Goal: Task Accomplishment & Management: Complete application form

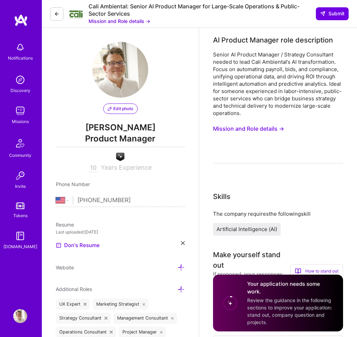
select select "US"
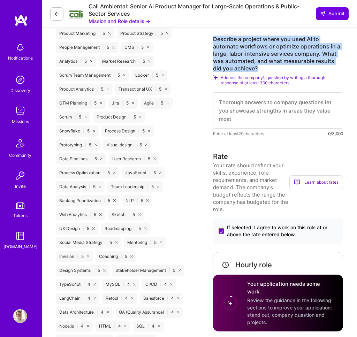
scroll to position [413, 0]
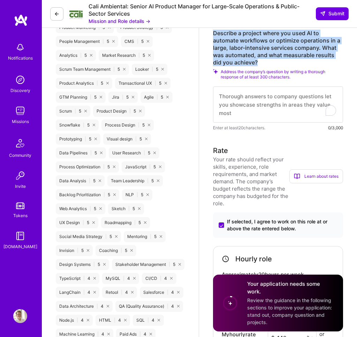
click at [247, 104] on textarea "To enrich screen reader interactions, please activate Accessibility in Grammarl…" at bounding box center [278, 104] width 130 height 36
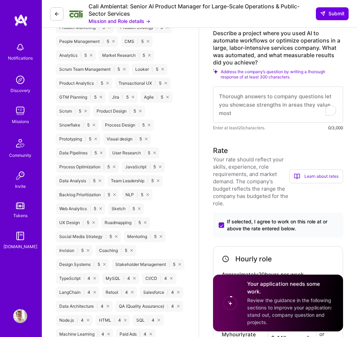
paste textarea "At Pixability, I led the automation of multi-variate ad campaign management acr…"
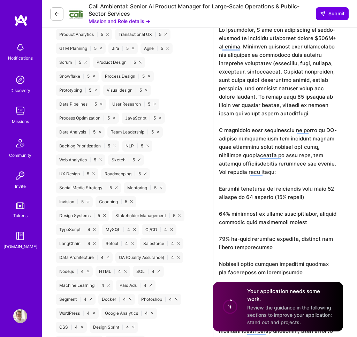
scroll to position [463, 0]
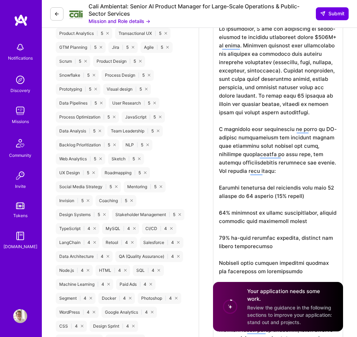
click at [251, 194] on textarea "To enrich screen reader interactions, please activate Accessibility in Grammarl…" at bounding box center [278, 325] width 130 height 613
click at [319, 95] on textarea "To enrich screen reader interactions, please activate Accessibility in Grammarl…" at bounding box center [278, 325] width 130 height 613
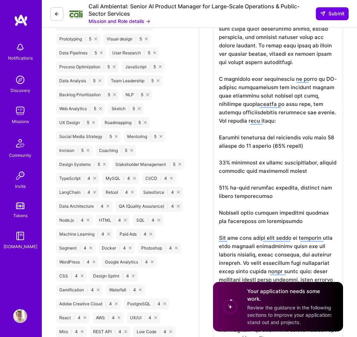
scroll to position [518, 0]
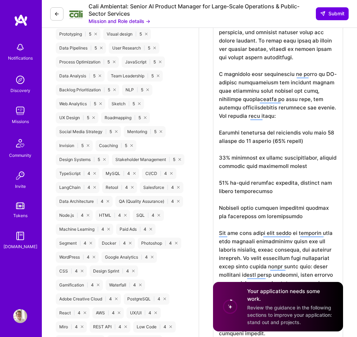
click at [218, 133] on textarea "To enrich screen reader interactions, please activate Accessibility in Grammarl…" at bounding box center [278, 270] width 130 height 613
paste textarea "-"
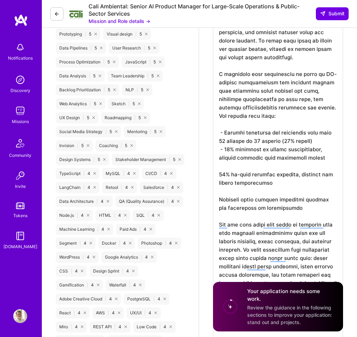
scroll to position [0, 0]
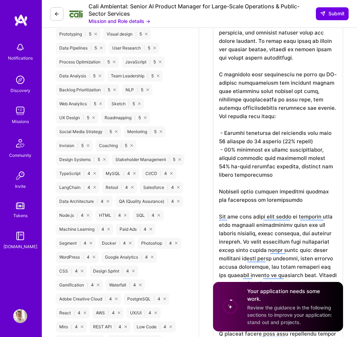
paste textarea "-"
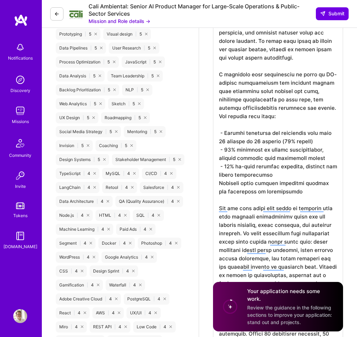
paste textarea "-"
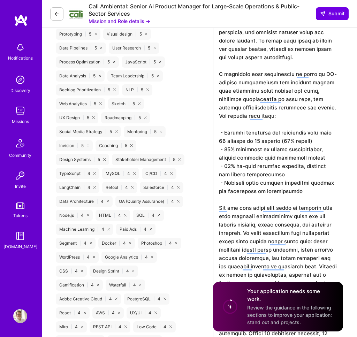
click at [284, 259] on textarea "To enrich screen reader interactions, please activate Accessibility in Grammarl…" at bounding box center [278, 258] width 130 height 588
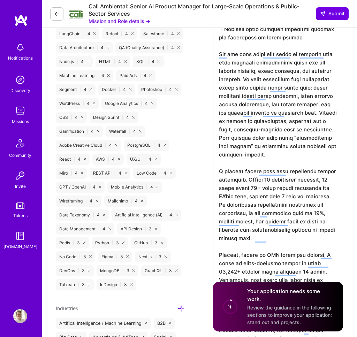
click at [254, 146] on textarea "To enrich screen reader interactions, please activate Accessibility in Grammarl…" at bounding box center [278, 105] width 130 height 588
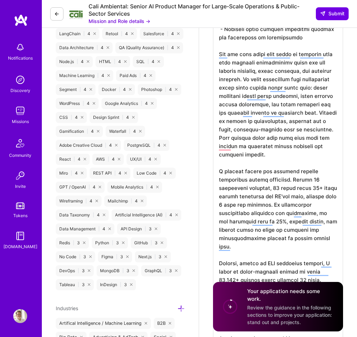
drag, startPoint x: 249, startPoint y: 137, endPoint x: 287, endPoint y: 155, distance: 41.8
click at [287, 155] on textarea "To enrich screen reader interactions, please activate Accessibility in Grammarl…" at bounding box center [278, 109] width 130 height 596
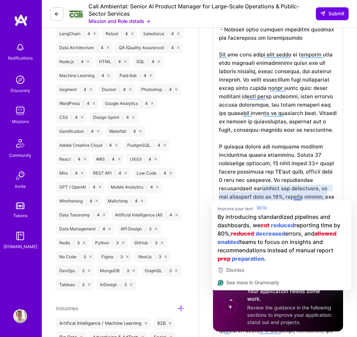
click at [308, 185] on textarea "To enrich screen reader interactions, please activate Accessibility in Grammarl…" at bounding box center [278, 101] width 130 height 580
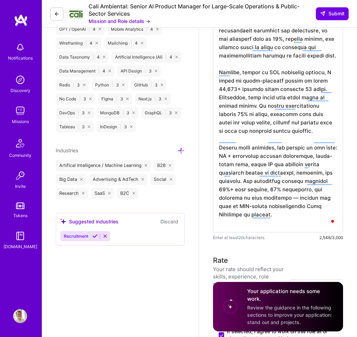
scroll to position [833, 0]
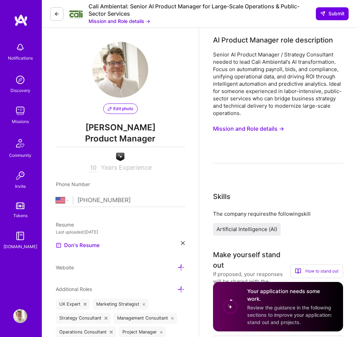
scroll to position [0, 0]
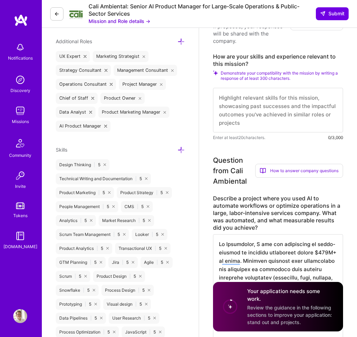
type textarea "At Pixability, I led the automation of multi-variate ad campaign management acr…"
click at [241, 109] on textarea at bounding box center [278, 110] width 130 height 45
drag, startPoint x: 251, startPoint y: 64, endPoint x: 213, endPoint y: 52, distance: 40.6
click at [213, 52] on div "Make yourself stand out If proposed, your responses will be shared with the com…" at bounding box center [278, 71] width 130 height 139
copy label "How are your skills and experience relevant to this mission?"
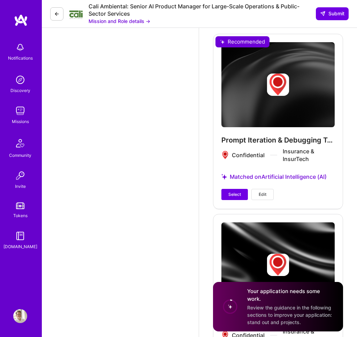
scroll to position [1583, 0]
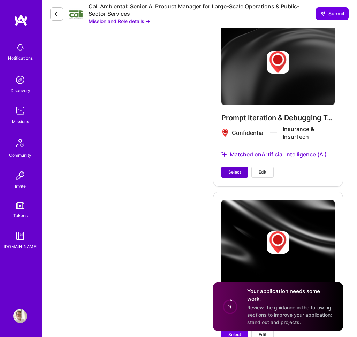
click at [243, 171] on button "Select" at bounding box center [234, 171] width 26 height 11
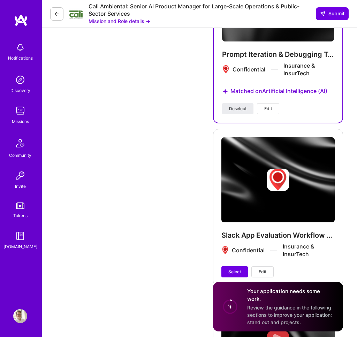
scroll to position [1619, 0]
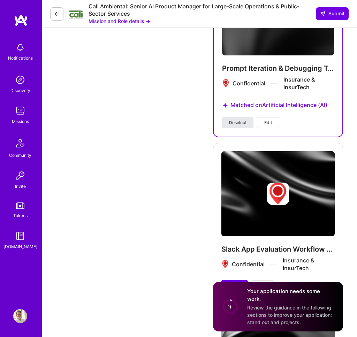
click at [242, 121] on span "Deselect" at bounding box center [237, 122] width 17 height 6
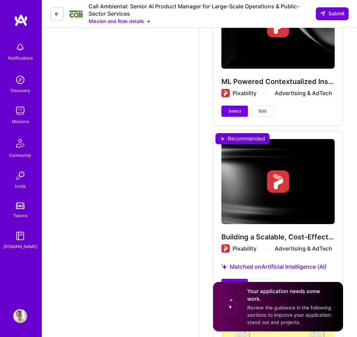
scroll to position [1963, 0]
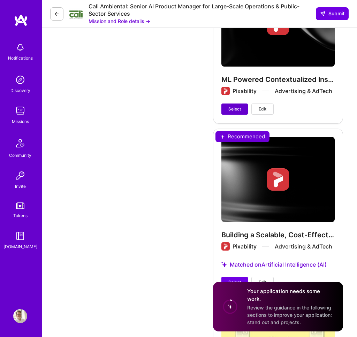
click at [240, 105] on button "Select" at bounding box center [234, 108] width 26 height 11
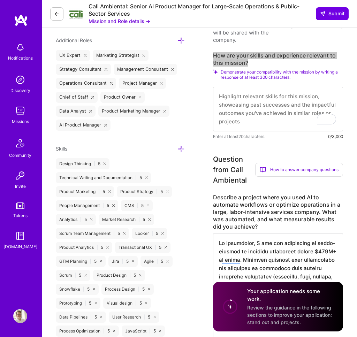
scroll to position [0, 0]
click at [266, 99] on textarea "To enrich screen reader interactions, please activate Accessibility in Grammarl…" at bounding box center [278, 109] width 130 height 45
paste textarea "lorem 30+ ipsum dolorsi AM-consect adipisc elitsedd, eiusmodtem, inc utlab-etdo…"
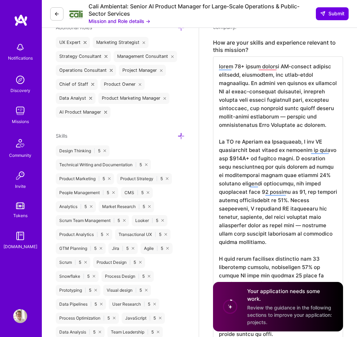
scroll to position [247, 0]
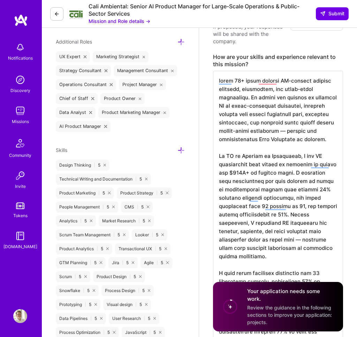
click at [278, 134] on textarea "To enrich screen reader interactions, please activate Accessibility in Grammarl…" at bounding box center [278, 319] width 130 height 496
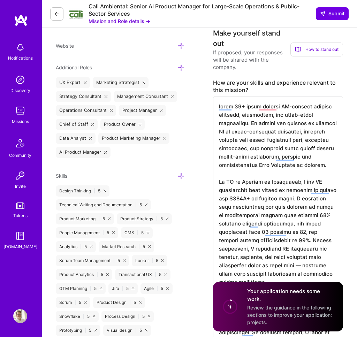
scroll to position [232, 0]
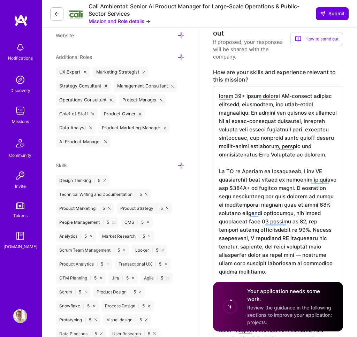
click at [249, 100] on textarea "To enrich screen reader interactions, please activate Accessibility in Grammarl…" at bounding box center [278, 334] width 130 height 496
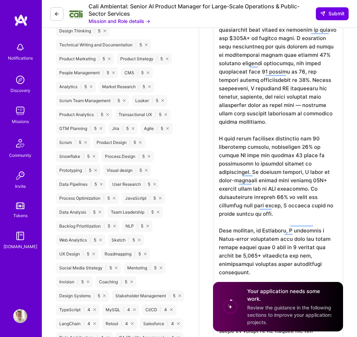
scroll to position [382, 0]
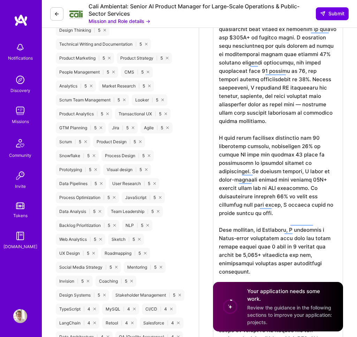
click at [272, 103] on textarea "To enrich screen reader interactions, please activate Accessibility in Grammarl…" at bounding box center [278, 184] width 130 height 496
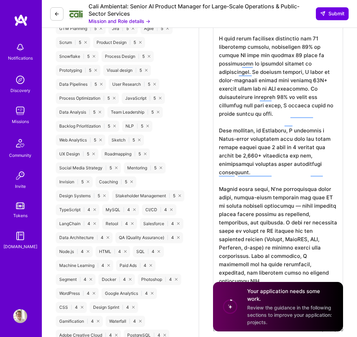
scroll to position [484, 0]
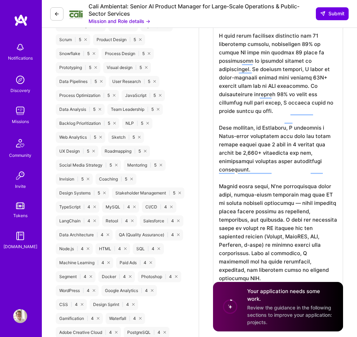
click at [291, 178] on textarea "To enrich screen reader interactions, please activate Accessibility in Grammarl…" at bounding box center [278, 78] width 130 height 488
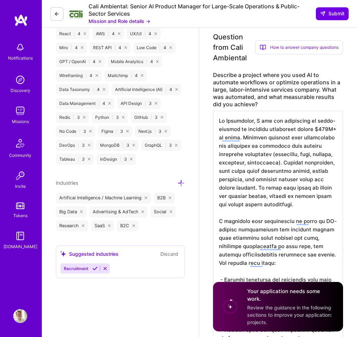
scroll to position [0, 0]
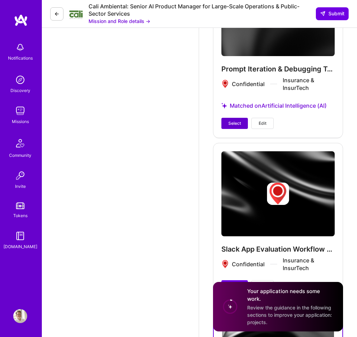
type textarea "I bring 10+ years leading AI-powered product strategy, automation, and large-sc…"
click at [238, 122] on span "Select" at bounding box center [234, 123] width 13 height 6
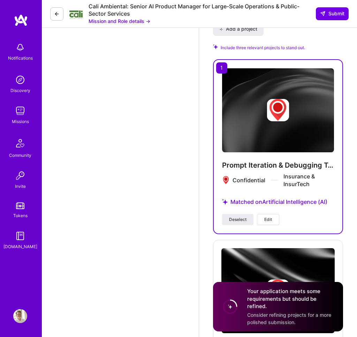
scroll to position [1961, 0]
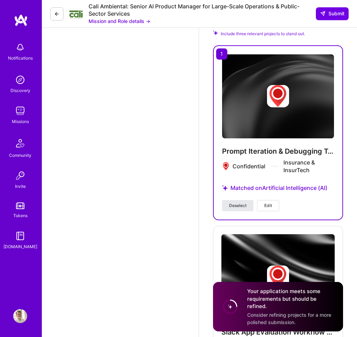
click at [243, 203] on span "Deselect" at bounding box center [237, 205] width 17 height 6
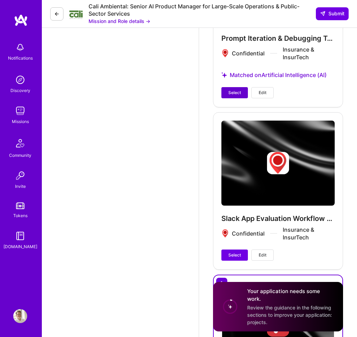
scroll to position [2090, 0]
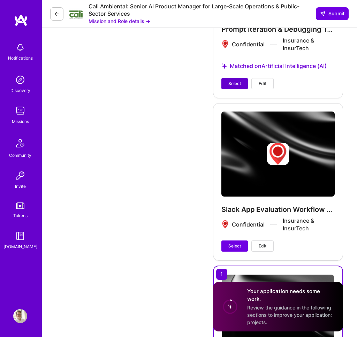
click at [240, 84] on span "Select" at bounding box center [234, 83] width 13 height 6
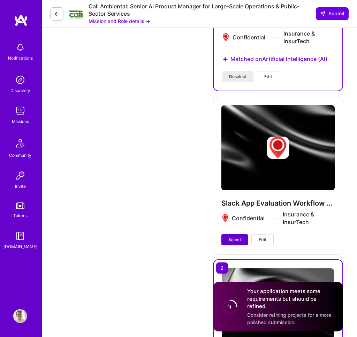
click at [239, 240] on span "Select" at bounding box center [234, 239] width 13 height 6
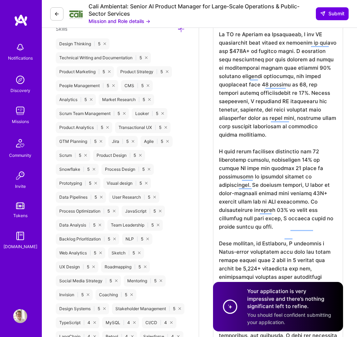
scroll to position [0, 0]
click at [333, 11] on span "Submit" at bounding box center [332, 13] width 24 height 7
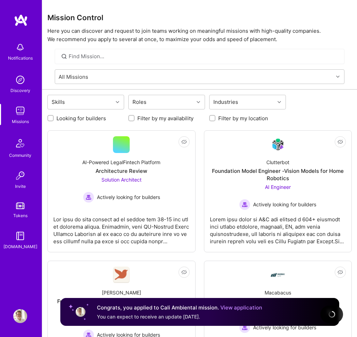
click at [23, 115] on img at bounding box center [20, 111] width 14 height 14
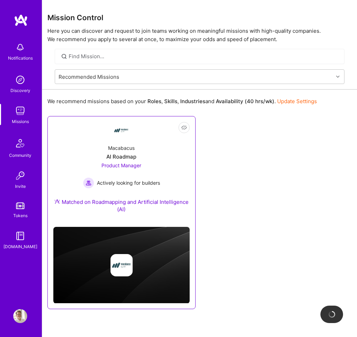
click at [147, 203] on div "Matched on Roadmapping and Artificial Intelligence (AI)" at bounding box center [121, 205] width 136 height 15
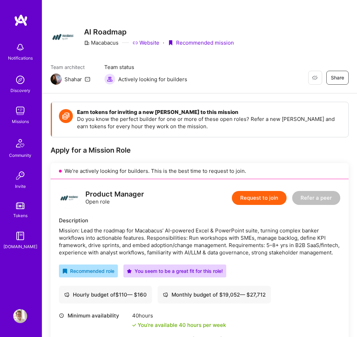
click at [264, 195] on button "Request to join" at bounding box center [259, 198] width 55 height 14
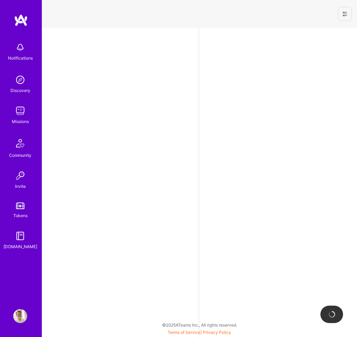
select select "US"
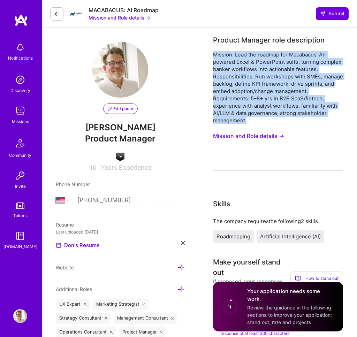
drag, startPoint x: 252, startPoint y: 119, endPoint x: 212, endPoint y: 53, distance: 77.4
copy div "Mission: Lead the roadmap for Macabacus’ AI-powered Excel & PowerPoint suite, t…"
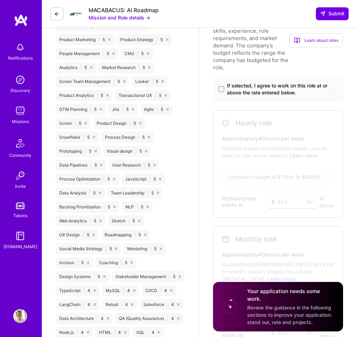
scroll to position [399, 0]
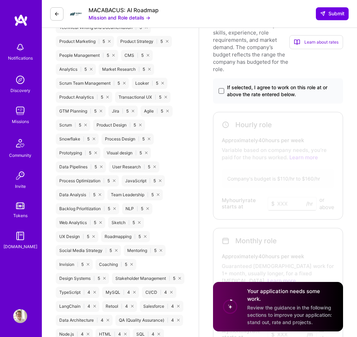
click at [222, 90] on span at bounding box center [221, 91] width 6 height 6
click at [0, 0] on input "If selected, I agree to work on this role at or above the rate entered below." at bounding box center [0, 0] width 0 height 0
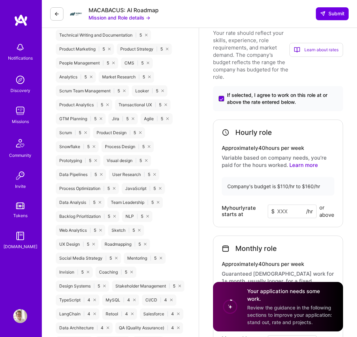
scroll to position [391, 0]
click at [282, 212] on input at bounding box center [291, 212] width 49 height 14
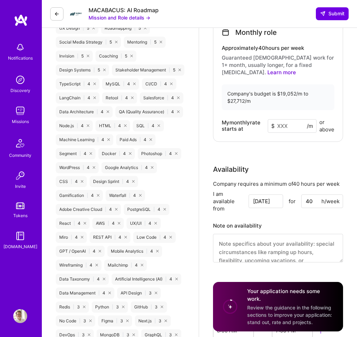
scroll to position [607, 0]
type input "110"
click at [279, 119] on input at bounding box center [291, 126] width 49 height 14
type input "19"
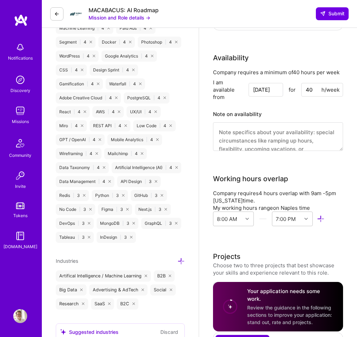
scroll to position [719, 0]
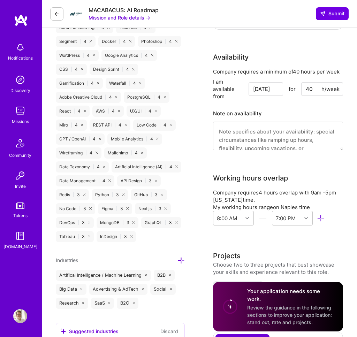
type input "19052"
click at [277, 122] on textarea "To enrich screen reader interactions, please activate Accessibility in Grammarl…" at bounding box center [278, 136] width 130 height 29
click at [228, 215] on div "8:00 AM" at bounding box center [227, 218] width 20 height 7
click at [228, 262] on div "9:00 AM" at bounding box center [233, 268] width 41 height 13
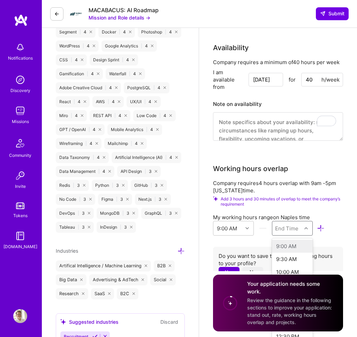
click at [287, 232] on div "option , selected. option 9:00 AM focused disabled, 1 of 48. 48 results availab…" at bounding box center [292, 228] width 41 height 15
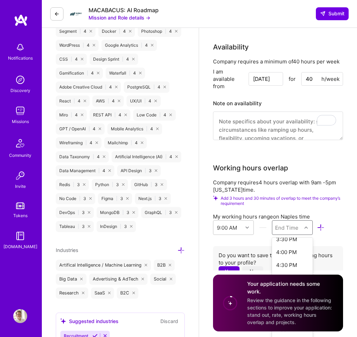
scroll to position [174, 0]
click at [289, 271] on div "5:00 PM" at bounding box center [292, 277] width 41 height 13
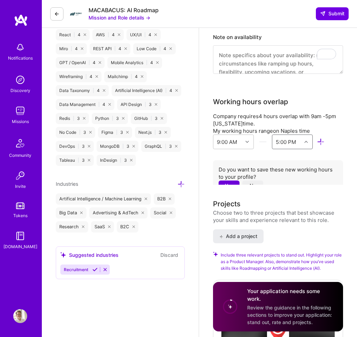
scroll to position [824, 0]
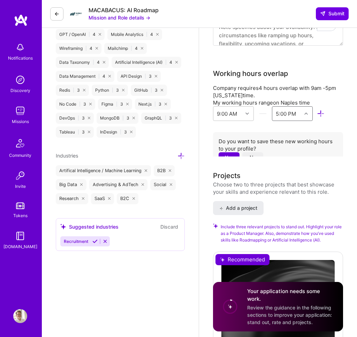
click at [252, 152] on button "No" at bounding box center [252, 157] width 21 height 10
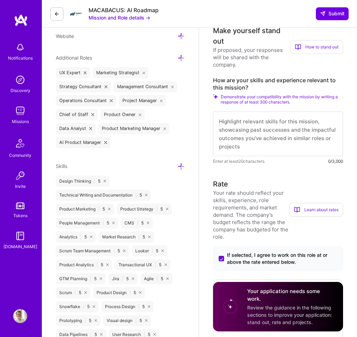
scroll to position [0, 0]
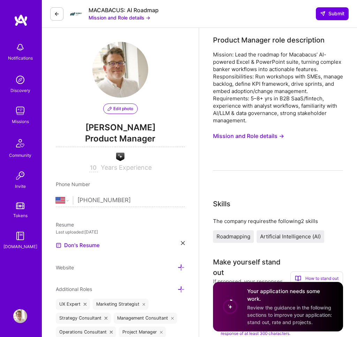
select select "US"
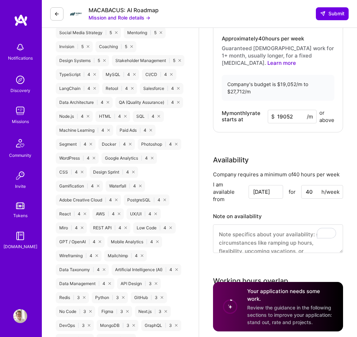
scroll to position [616, 0]
click at [235, 237] on textarea "To enrich screen reader interactions, please activate Accessibility in Grammarl…" at bounding box center [278, 239] width 130 height 29
paste textarea "I am available for a minimum of 20 hours per week, with full overlap during 9 A…"
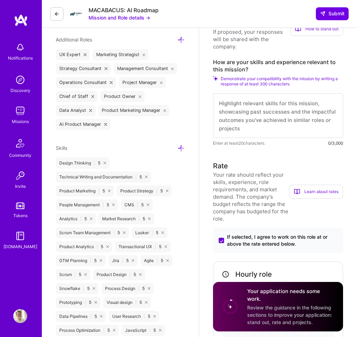
scroll to position [263, 0]
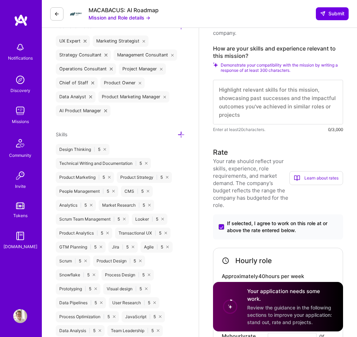
type textarea "I am available for a minimum of 20 hours per week, with full overlap during 9 A…"
click at [263, 102] on textarea at bounding box center [278, 102] width 130 height 45
paste textarea "I bring 10+ years leading AI-powered SaaS product strategy and workflow automat…"
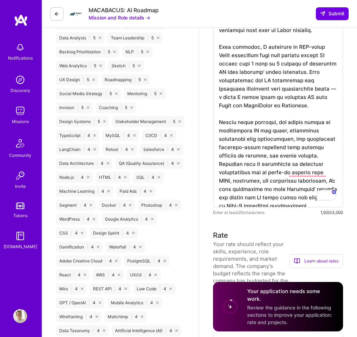
scroll to position [561, 0]
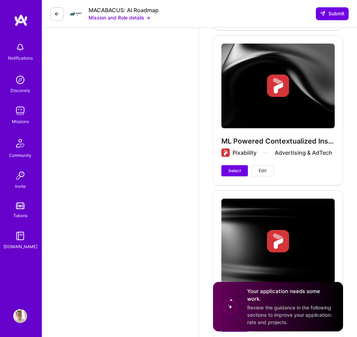
scroll to position [1785, 0]
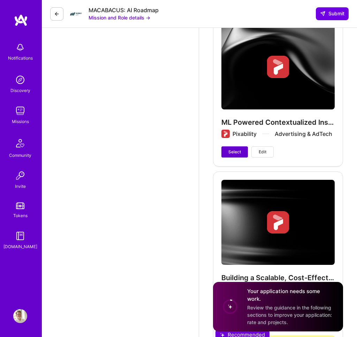
type textarea "I bring 10+ years leading AI-powered SaaS product strategy and workflow automat…"
click at [229, 149] on span "Select" at bounding box center [234, 152] width 13 height 6
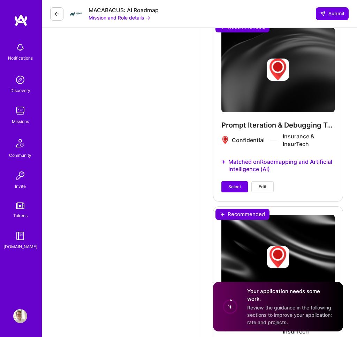
scroll to position [1418, 0]
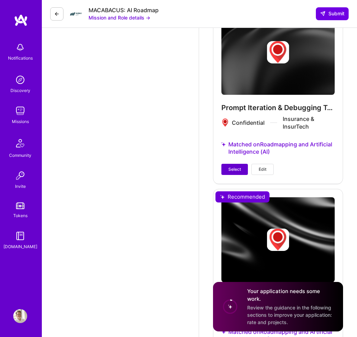
click at [231, 166] on span "Select" at bounding box center [234, 169] width 13 height 6
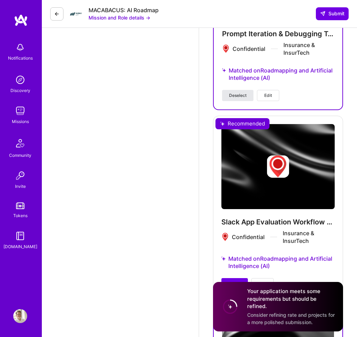
scroll to position [1537, 0]
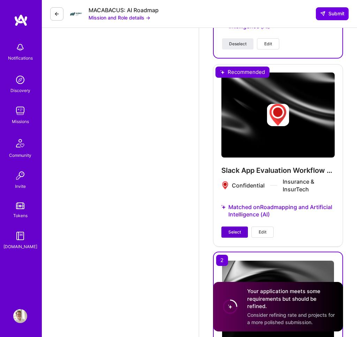
click at [238, 226] on button "Select" at bounding box center [234, 231] width 26 height 11
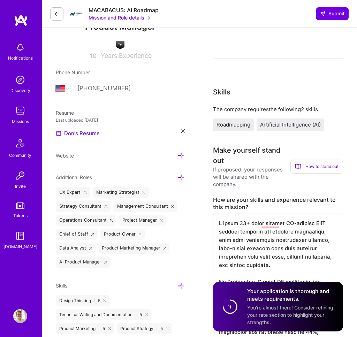
scroll to position [0, 0]
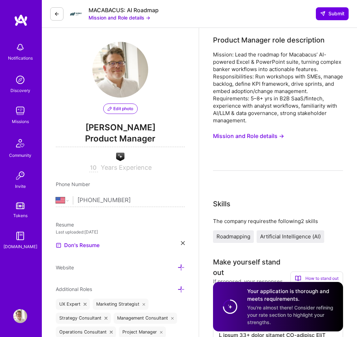
click at [284, 114] on div "Mission: Lead the roadmap for Macabacus’ AI-powered Excel & PowerPoint suite, t…" at bounding box center [278, 87] width 130 height 73
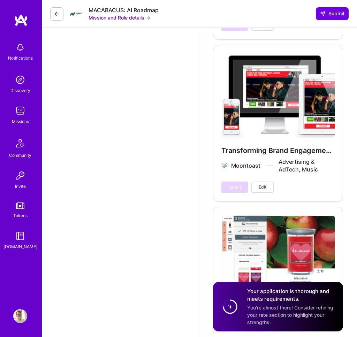
scroll to position [2458, 0]
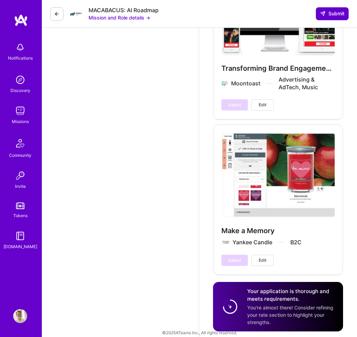
click at [329, 16] on span "Submit" at bounding box center [332, 13] width 24 height 7
